Goal: Task Accomplishment & Management: Manage account settings

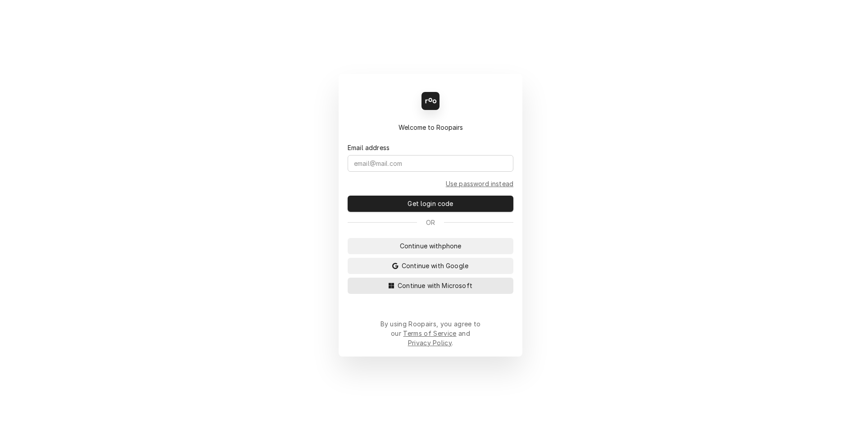
click at [396, 290] on div "Dynamic Content Wrapper" at bounding box center [391, 285] width 9 height 9
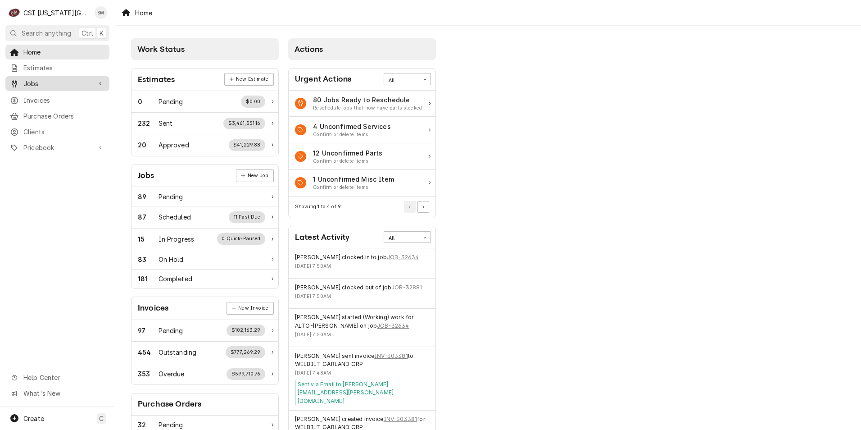
click at [44, 86] on link "Jobs" at bounding box center [57, 83] width 104 height 15
click at [50, 96] on span "Jobs" at bounding box center [64, 99] width 82 height 9
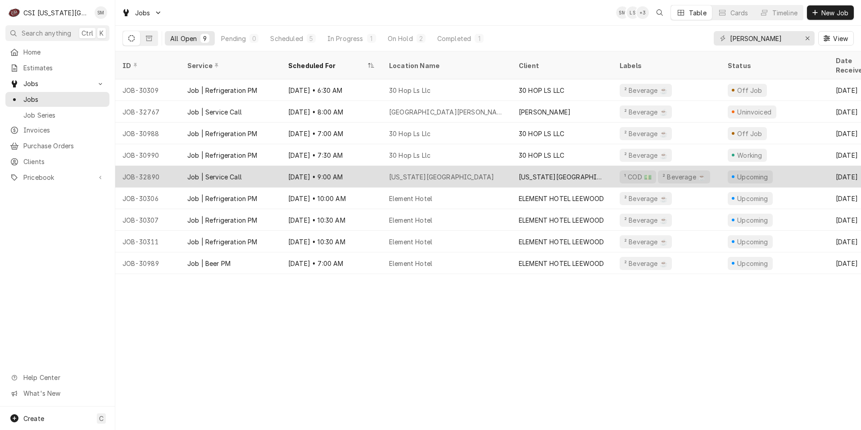
click at [459, 166] on div "[US_STATE][GEOGRAPHIC_DATA]" at bounding box center [447, 177] width 130 height 22
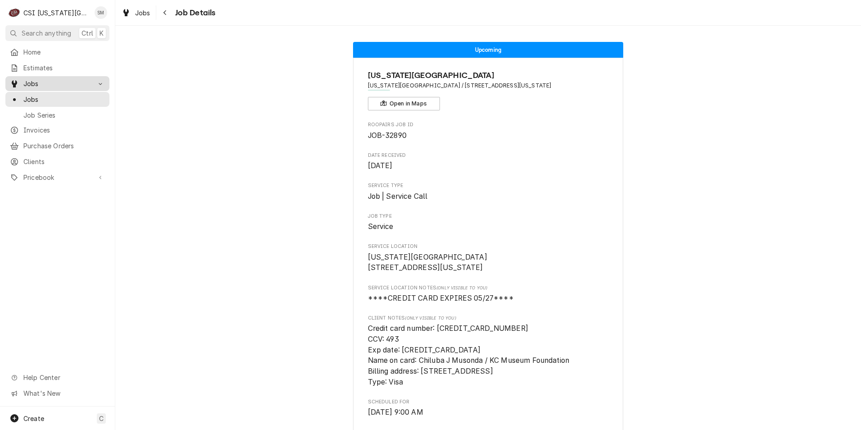
click at [41, 83] on span "Jobs" at bounding box center [57, 83] width 68 height 9
click at [42, 96] on span "Jobs" at bounding box center [64, 99] width 82 height 9
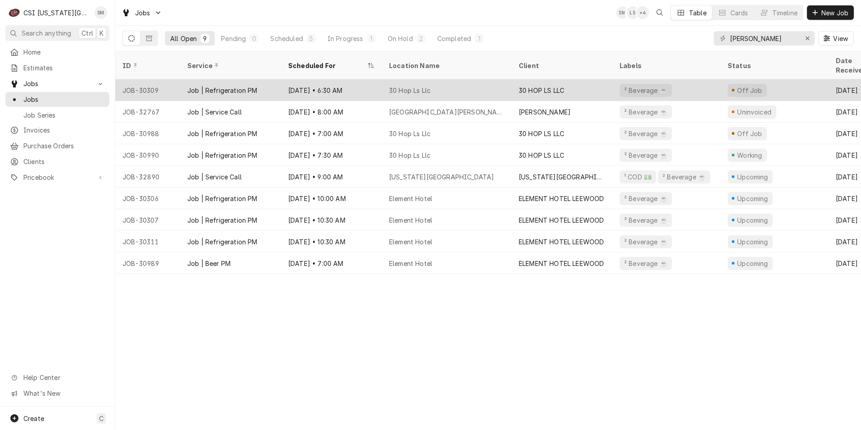
drag, startPoint x: 420, startPoint y: 75, endPoint x: 406, endPoint y: 77, distance: 14.0
click at [406, 86] on div "30 Hop Ls Llc" at bounding box center [409, 90] width 41 height 9
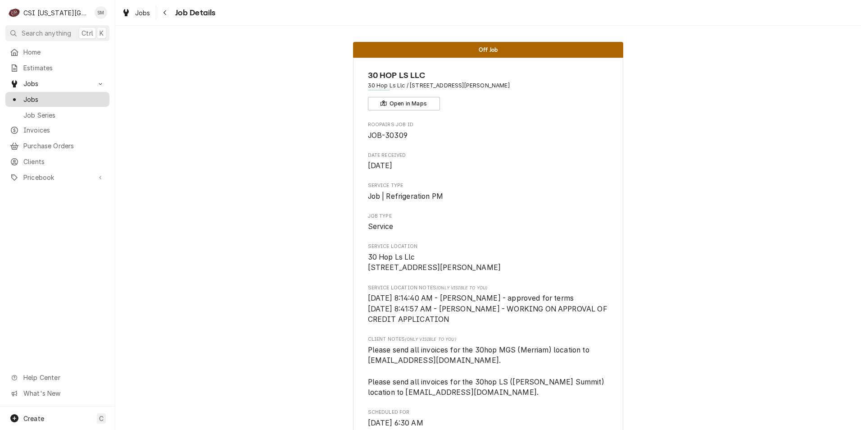
click at [40, 98] on span "Jobs" at bounding box center [64, 99] width 82 height 9
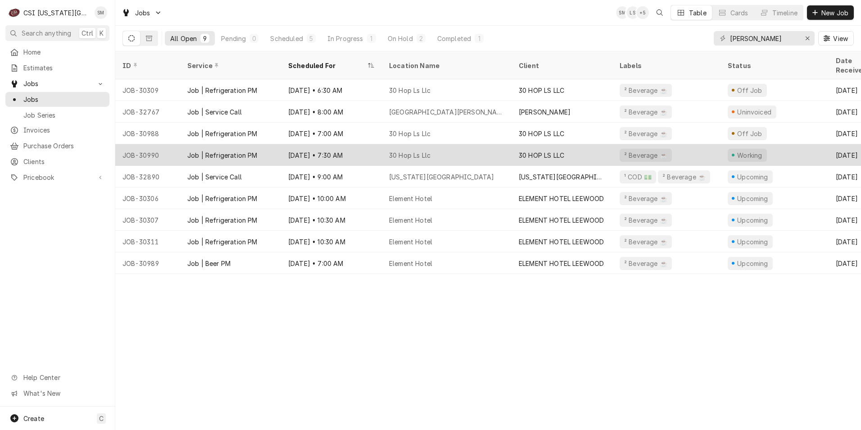
click at [385, 144] on div "30 Hop Ls Llc" at bounding box center [447, 155] width 130 height 22
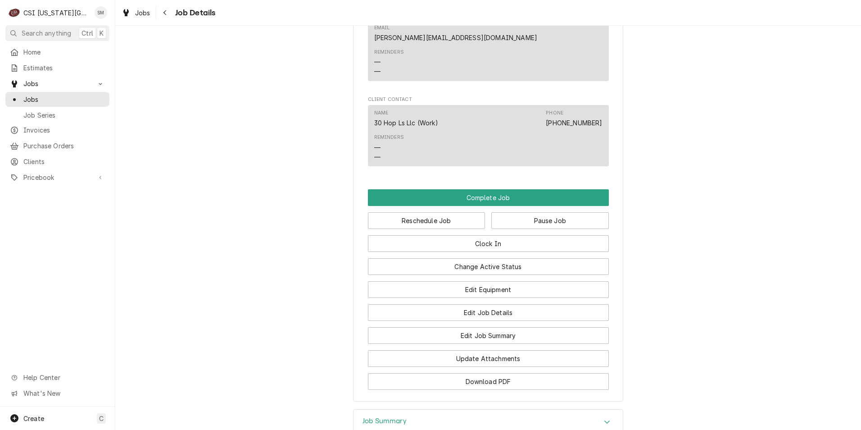
scroll to position [994, 0]
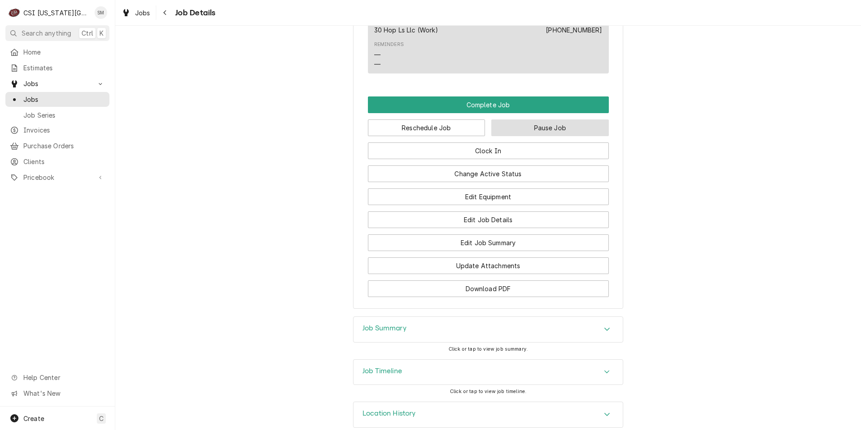
click at [528, 119] on button "Pause Job" at bounding box center [550, 127] width 118 height 17
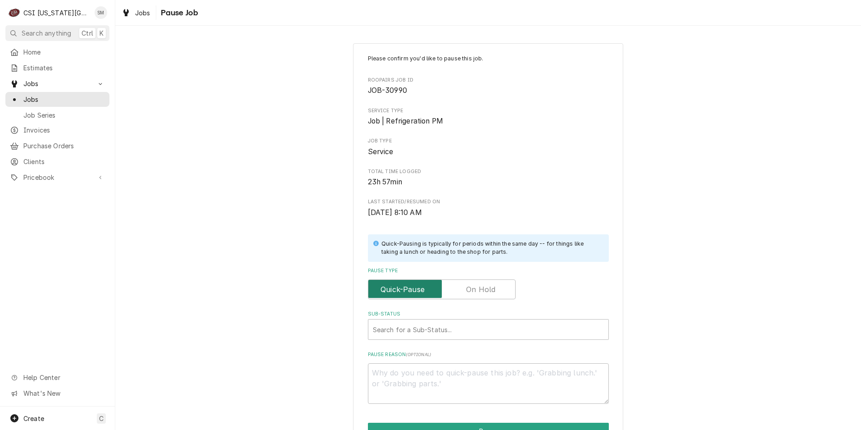
click at [466, 283] on input "Pause Type" at bounding box center [442, 289] width 140 height 20
checkbox input "true"
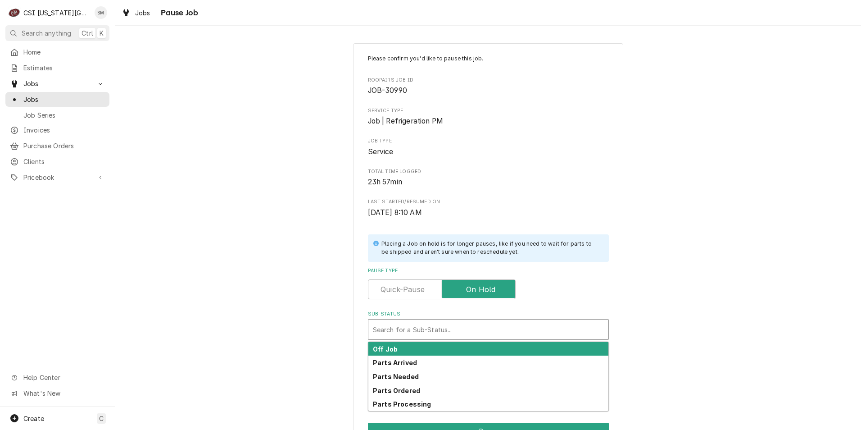
click at [445, 328] on div "Sub-Status" at bounding box center [488, 329] width 231 height 16
click at [417, 348] on div "Off Job" at bounding box center [488, 349] width 240 height 14
type textarea "x"
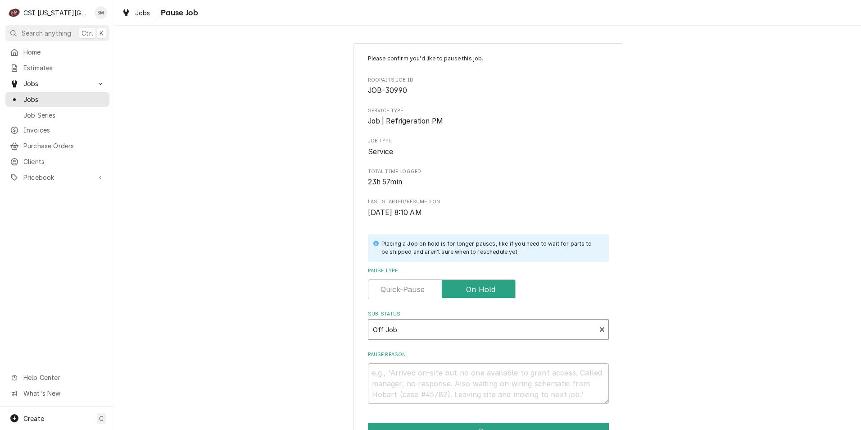
scroll to position [75, 0]
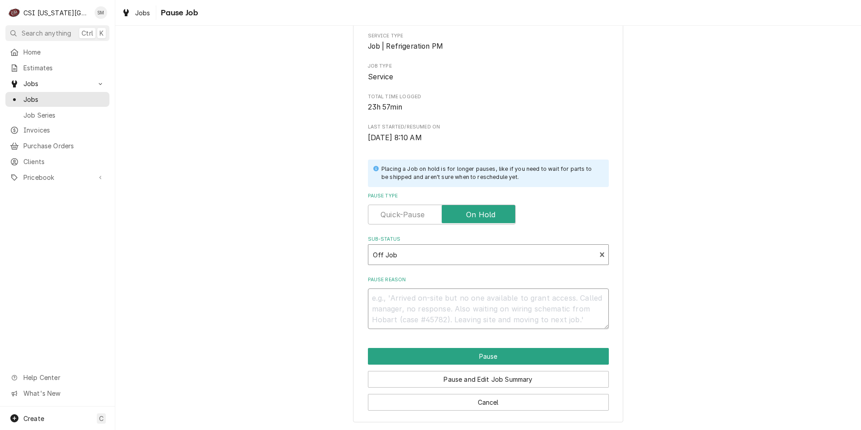
click at [418, 308] on textarea "Pause Reason" at bounding box center [488, 308] width 241 height 41
click at [409, 212] on label "Pause Type" at bounding box center [442, 215] width 148 height 20
click at [409, 212] on input "Pause Type" at bounding box center [442, 215] width 140 height 20
checkbox input "false"
type textarea "x"
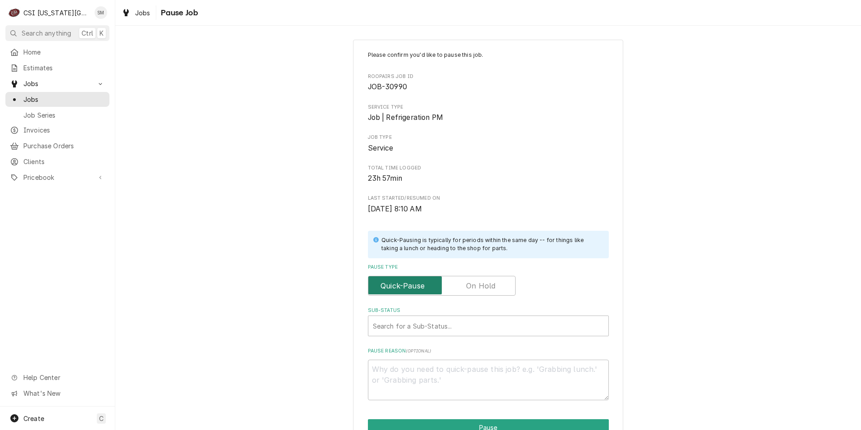
scroll to position [0, 0]
